Goal: Book appointment/travel/reservation

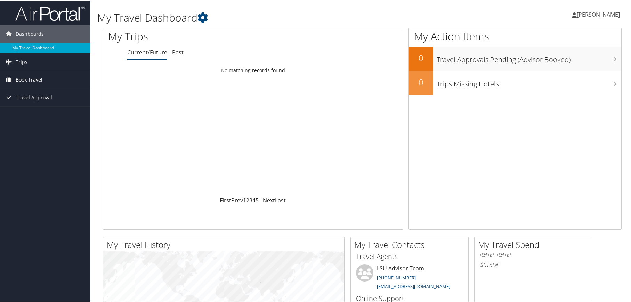
click at [30, 77] on span "Book Travel" at bounding box center [29, 79] width 27 height 17
click at [25, 61] on span "Trips" at bounding box center [22, 61] width 12 height 17
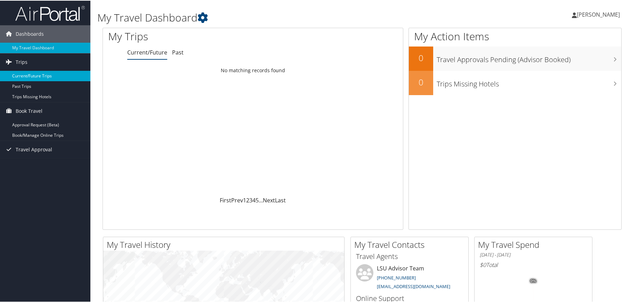
click at [34, 76] on link "Current/Future Trips" at bounding box center [45, 75] width 90 height 10
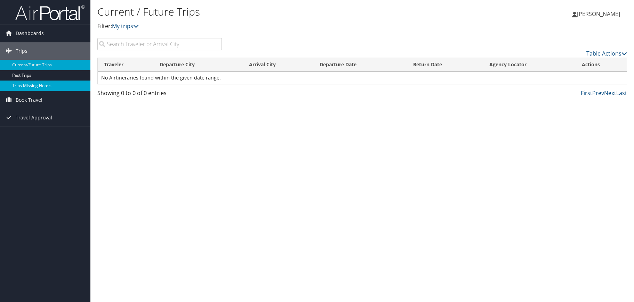
click at [47, 86] on link "Trips Missing Hotels" at bounding box center [45, 86] width 90 height 10
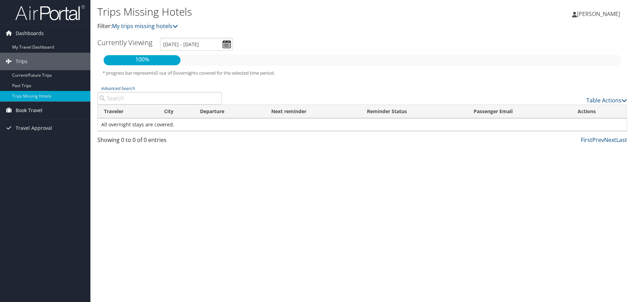
click at [39, 114] on span "Book Travel" at bounding box center [29, 110] width 27 height 17
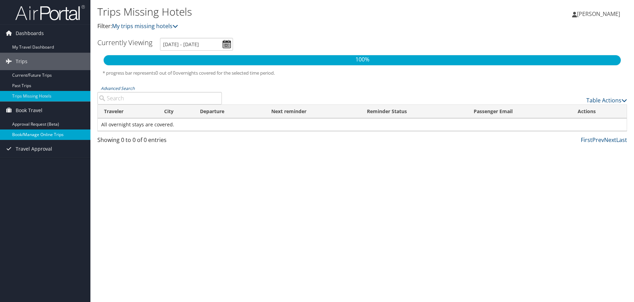
click at [47, 133] on link "Book/Manage Online Trips" at bounding box center [45, 135] width 90 height 10
click at [253, 13] on h1 "Trips Missing Hotels" at bounding box center [273, 12] width 353 height 15
click at [24, 132] on link "Book/Manage Online Trips" at bounding box center [45, 135] width 90 height 10
click at [46, 30] on link "Dashboards" at bounding box center [45, 33] width 90 height 17
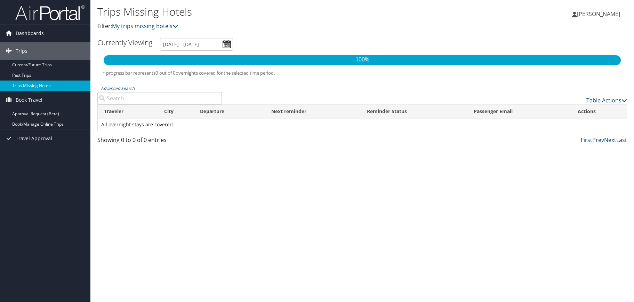
click at [40, 33] on span "Dashboards" at bounding box center [30, 33] width 28 height 17
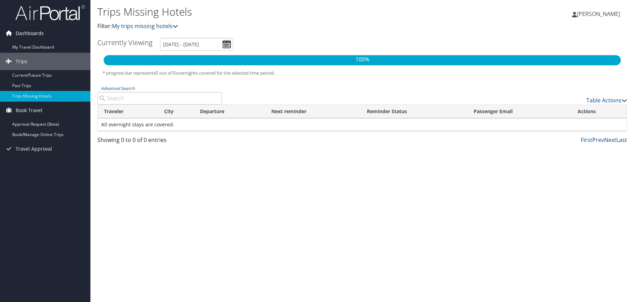
click at [40, 33] on span "Dashboards" at bounding box center [30, 33] width 28 height 17
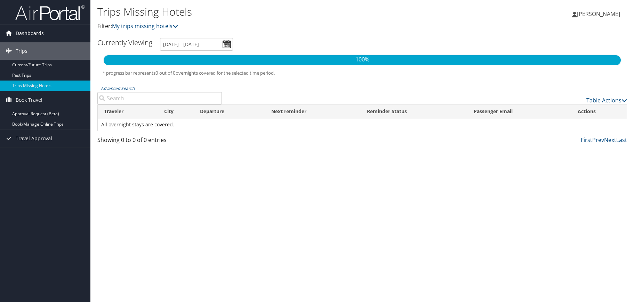
click at [13, 31] on icon at bounding box center [8, 33] width 10 height 10
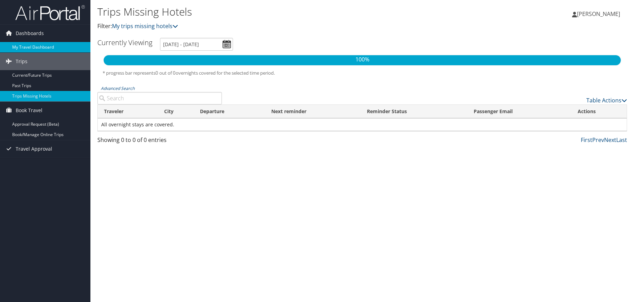
click at [33, 48] on link "My Travel Dashboard" at bounding box center [45, 47] width 90 height 10
